Goal: Check status: Check status

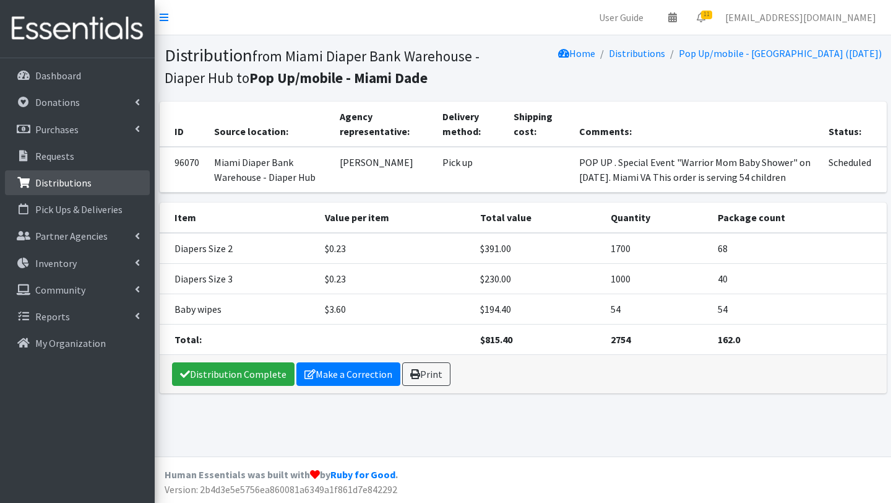
click at [65, 186] on p "Distributions" at bounding box center [63, 182] width 56 height 12
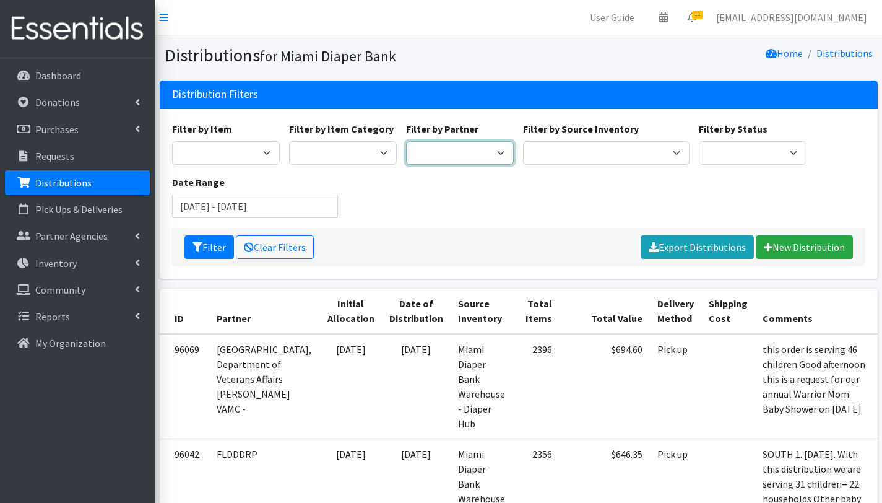
click at [474, 154] on select "A Safe Haven for Newborns Belafonte TACOLCY Center Boys Town South Florida Brid…" at bounding box center [460, 153] width 108 height 24
select select "2799"
click at [406, 141] on select "A Safe Haven for Newborns Belafonte TACOLCY Center Boys Town South Florida Brid…" at bounding box center [460, 153] width 108 height 24
click at [211, 248] on button "Filter" at bounding box center [209, 247] width 50 height 24
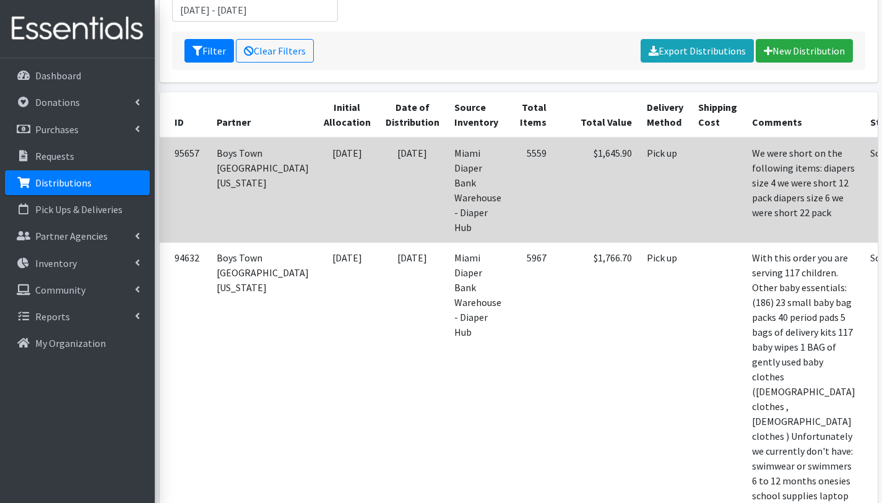
scroll to position [197, 0]
drag, startPoint x: 656, startPoint y: 214, endPoint x: 714, endPoint y: 280, distance: 88.2
click at [745, 242] on td "We were short on the following items: diapers size 4 we were short 12 pack diap…" at bounding box center [804, 189] width 118 height 105
copy td "diapers size 4 we were short 12 pack diapers size 6 we were short 22 pack"
